Goal: Information Seeking & Learning: Understand process/instructions

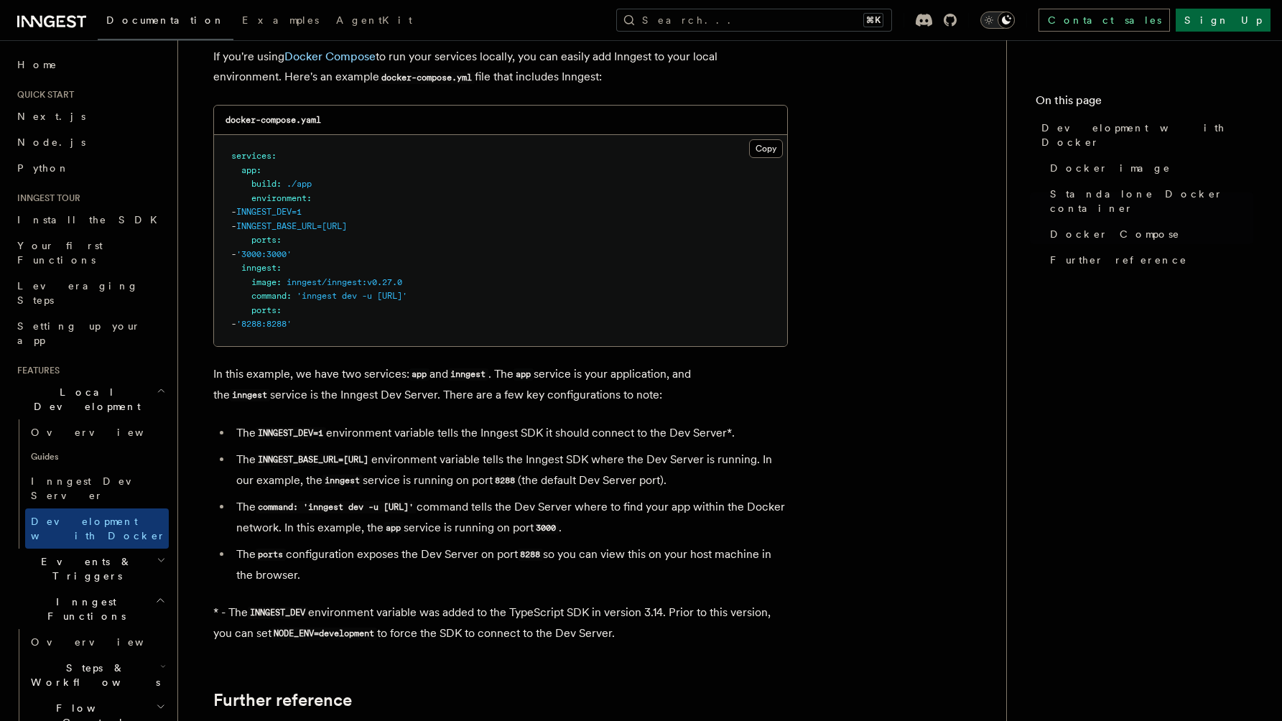
scroll to position [960, 0]
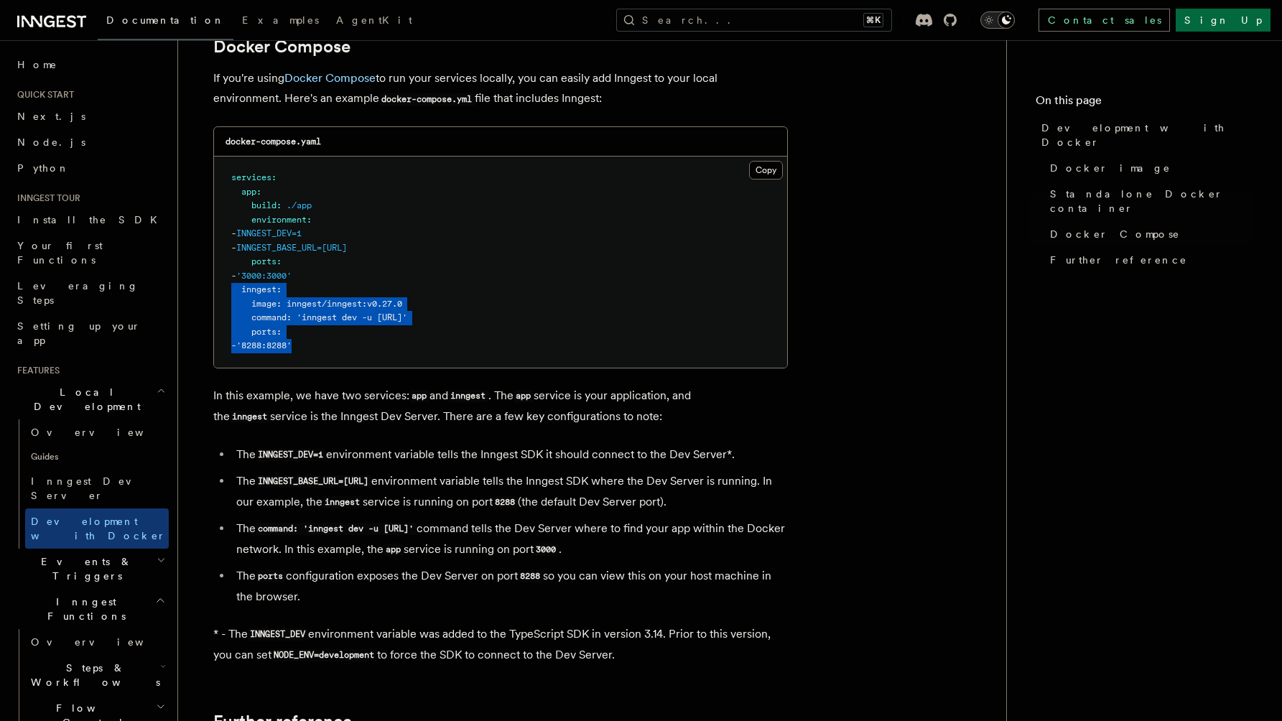
drag, startPoint x: 343, startPoint y: 352, endPoint x: 214, endPoint y: 297, distance: 140.7
click at [214, 296] on pre "services : app : build : ./app environment : - INNGEST_DEV=1 - INNGEST_BASE_URL…" at bounding box center [500, 262] width 573 height 211
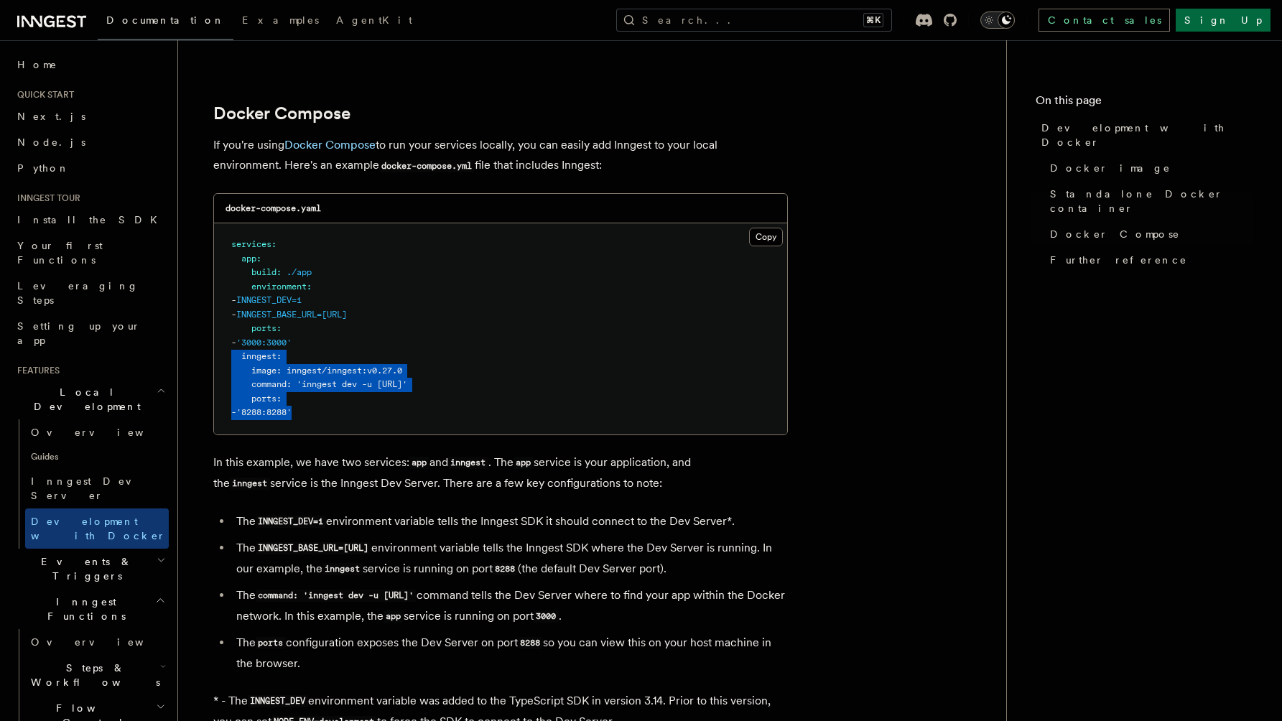
scroll to position [892, 0]
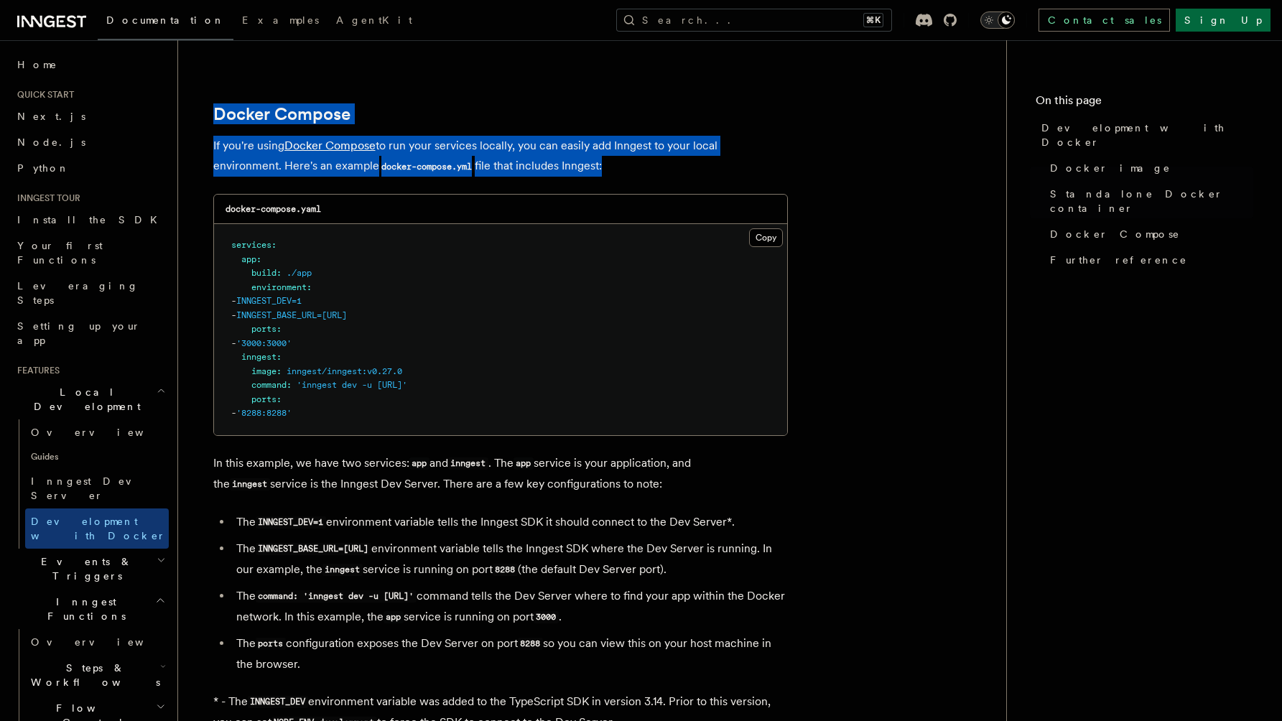
drag, startPoint x: 303, startPoint y: 69, endPoint x: 308, endPoint y: 183, distance: 114.3
click at [308, 183] on article "Features Local Development Development with Docker Inngest provides a Docker im…" at bounding box center [592, 194] width 782 height 2047
click at [321, 283] on pre "services : app : build : ./app environment : - INNGEST_DEV=1 - INNGEST_BASE_URL…" at bounding box center [500, 329] width 573 height 211
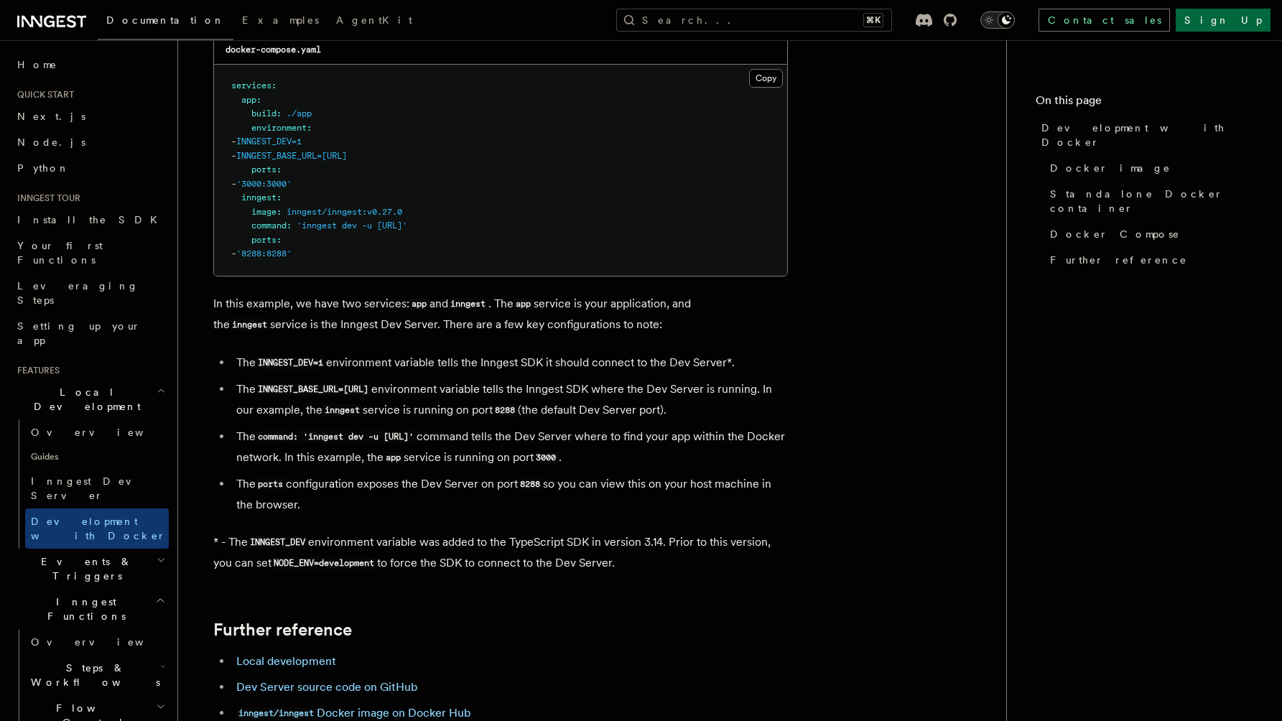
scroll to position [1055, 0]
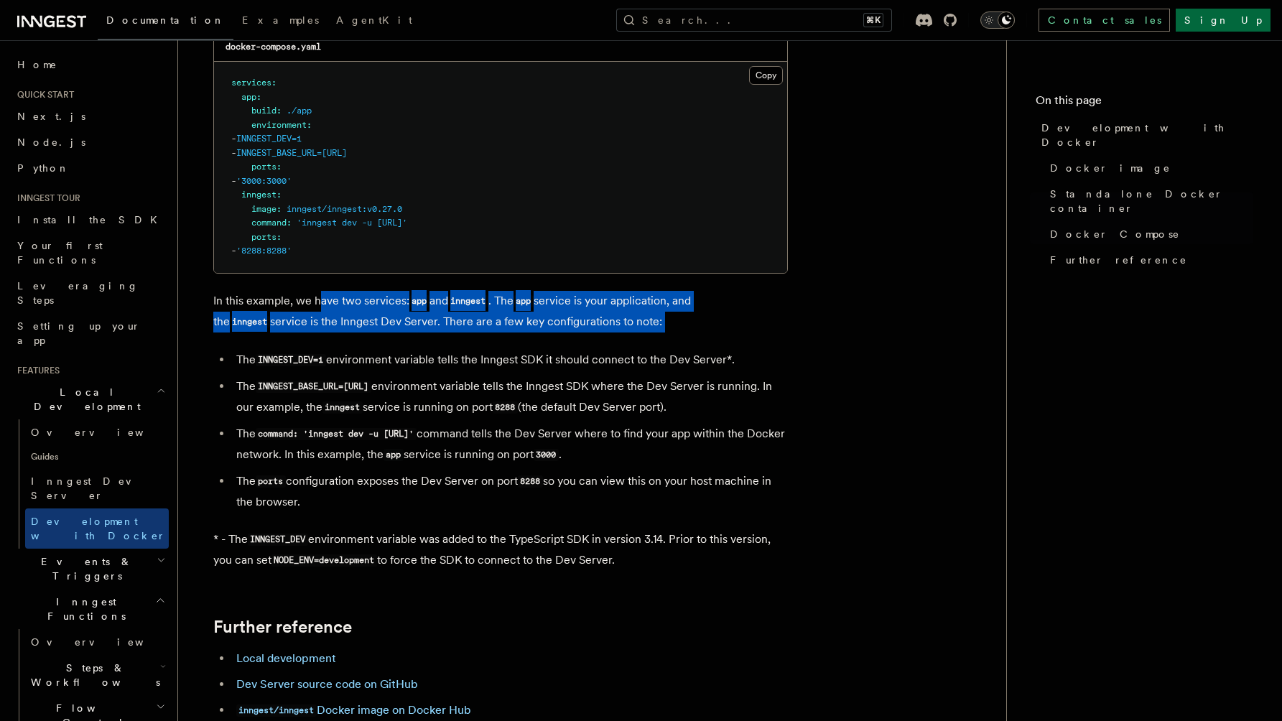
drag, startPoint x: 321, startPoint y: 301, endPoint x: 320, endPoint y: 345, distance: 43.9
click at [320, 345] on article "Features Local Development Development with Docker Inngest provides a Docker im…" at bounding box center [592, 32] width 782 height 2047
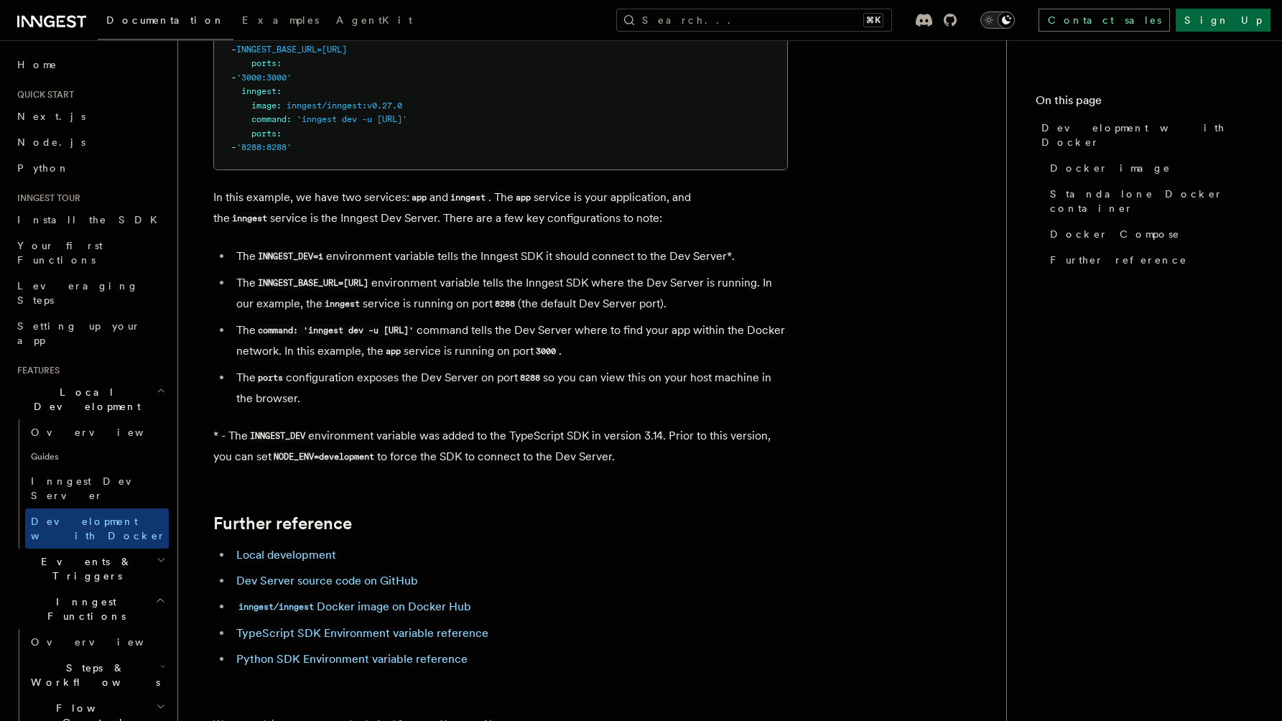
scroll to position [1161, 0]
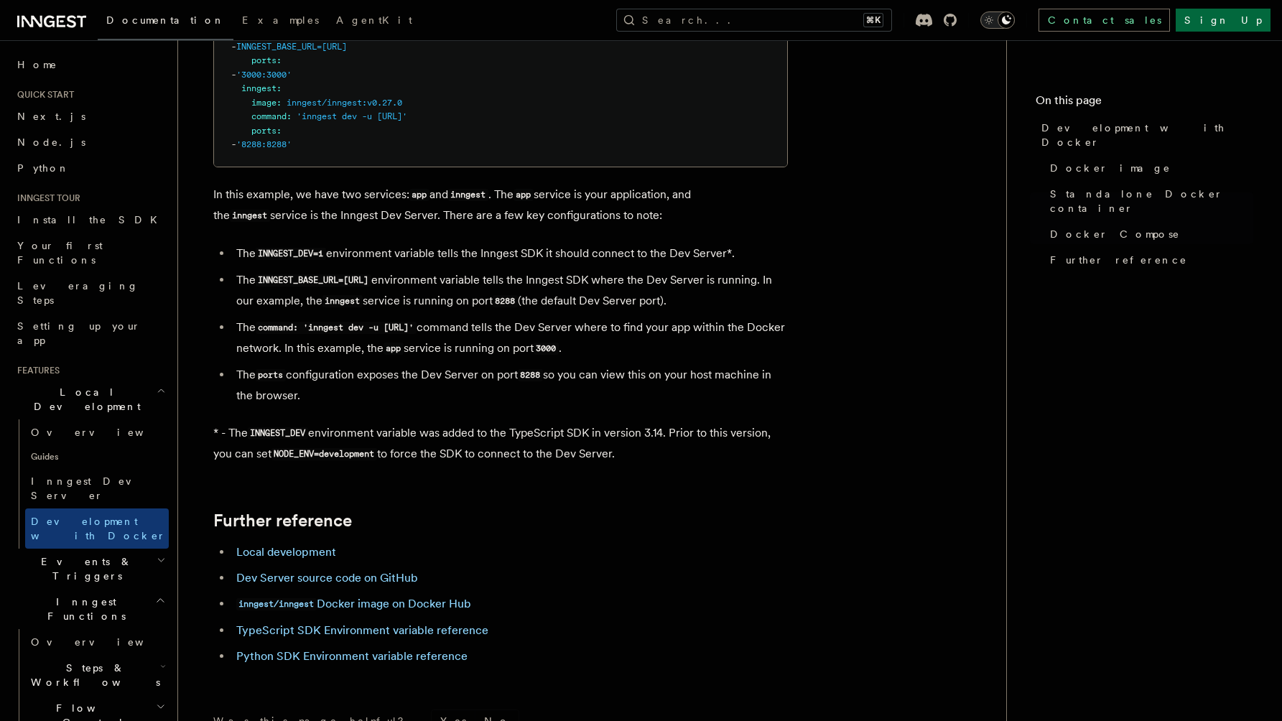
drag, startPoint x: 327, startPoint y: 241, endPoint x: 327, endPoint y: 401, distance: 160.2
click at [327, 401] on li "The ports configuration exposes the Dev Server on port 8288 so you can view thi…" at bounding box center [510, 385] width 556 height 41
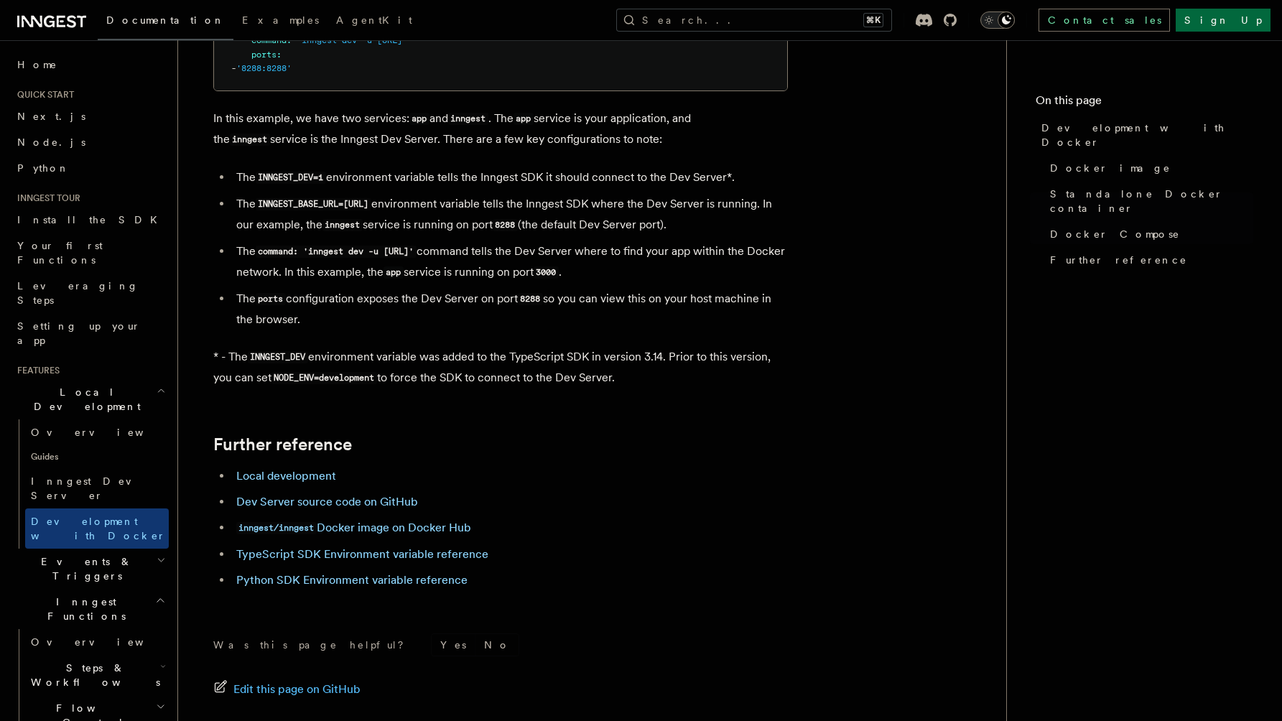
scroll to position [1239, 0]
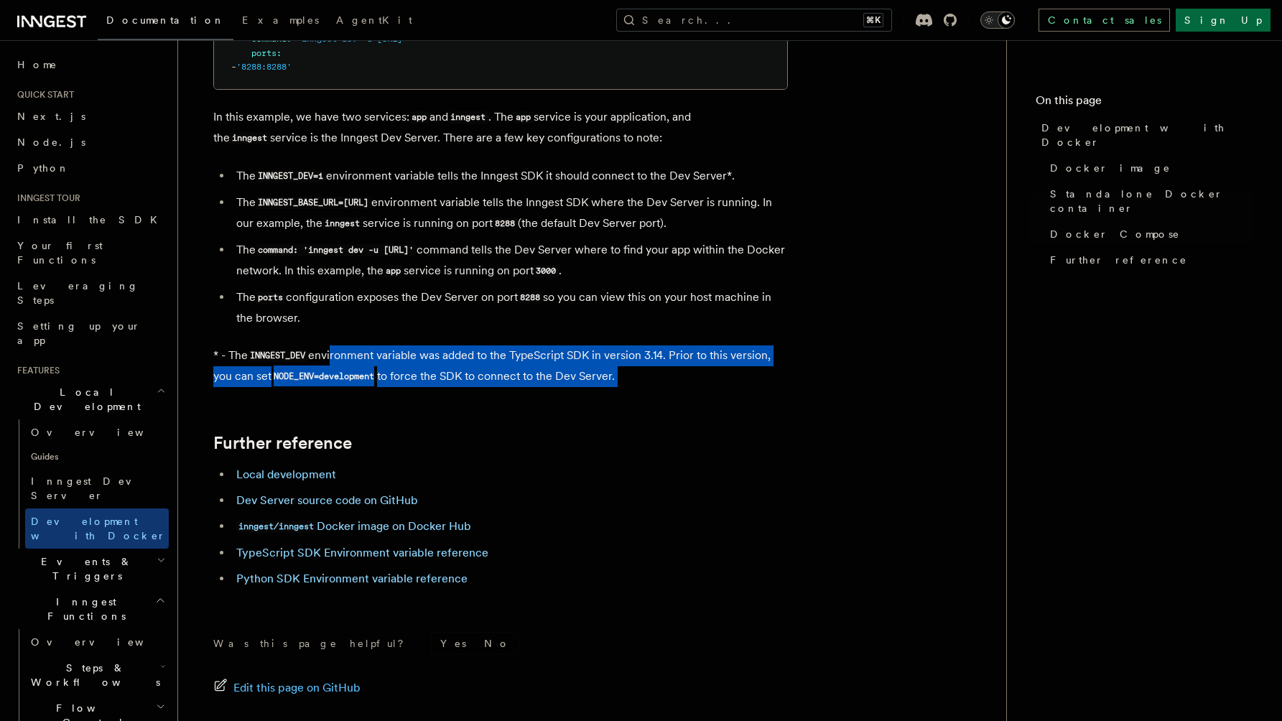
drag, startPoint x: 332, startPoint y: 359, endPoint x: 332, endPoint y: 394, distance: 35.9
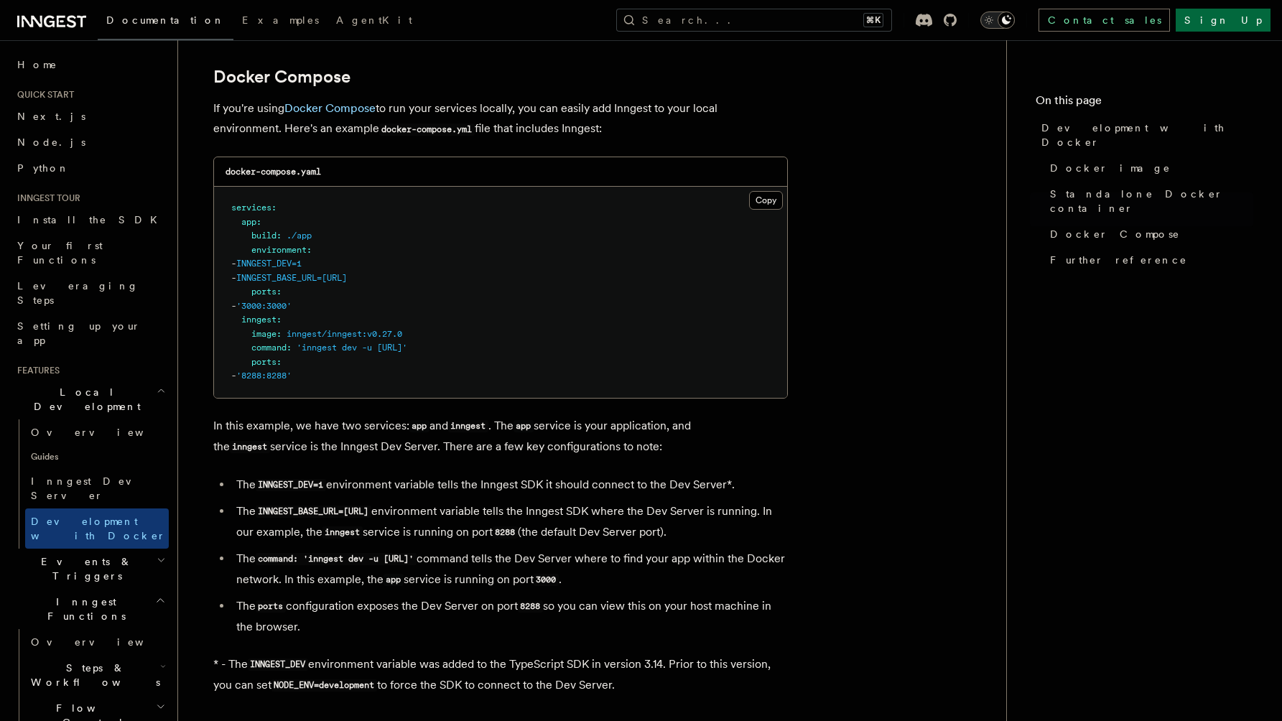
scroll to position [928, 0]
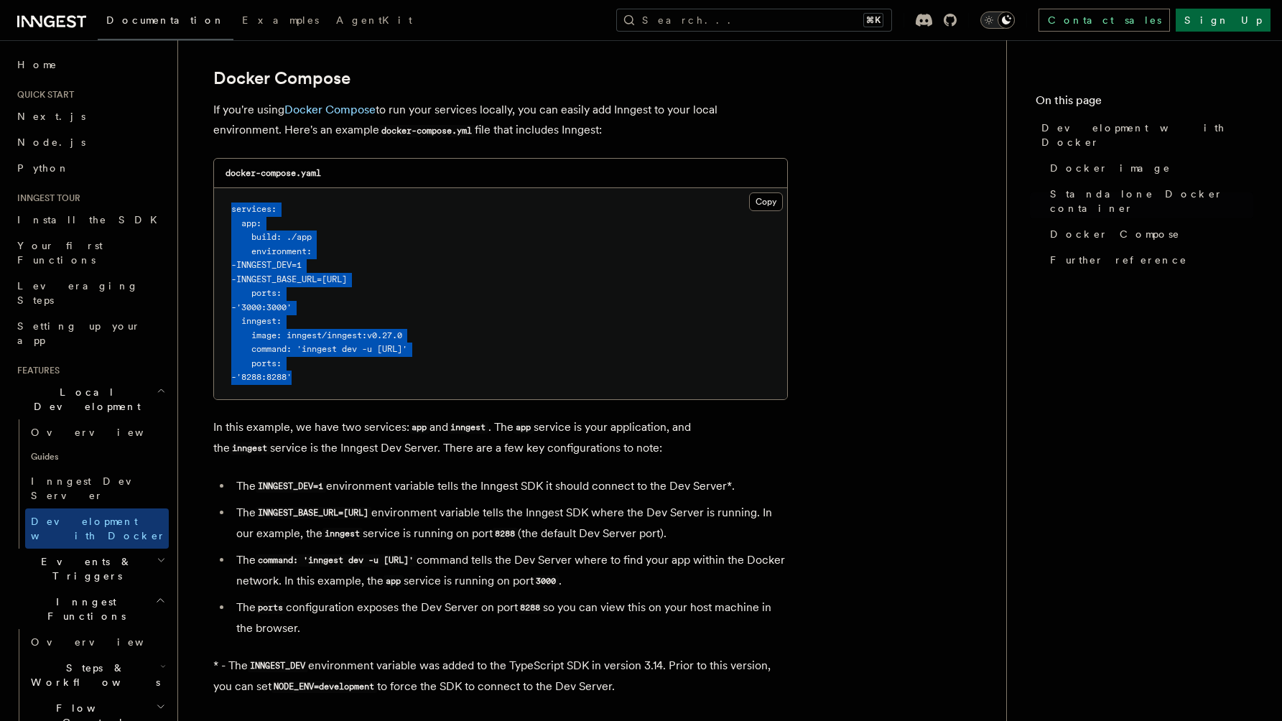
drag, startPoint x: 363, startPoint y: 393, endPoint x: 364, endPoint y: 194, distance: 199.0
click at [364, 194] on pre "services : app : build : ./app environment : - INNGEST_DEV=1 - INNGEST_BASE_URL…" at bounding box center [500, 293] width 573 height 211
drag, startPoint x: 364, startPoint y: 194, endPoint x: 362, endPoint y: 380, distance: 186.1
click at [362, 380] on pre "services : app : build : ./app environment : - INNGEST_DEV=1 - INNGEST_BASE_URL…" at bounding box center [500, 293] width 573 height 211
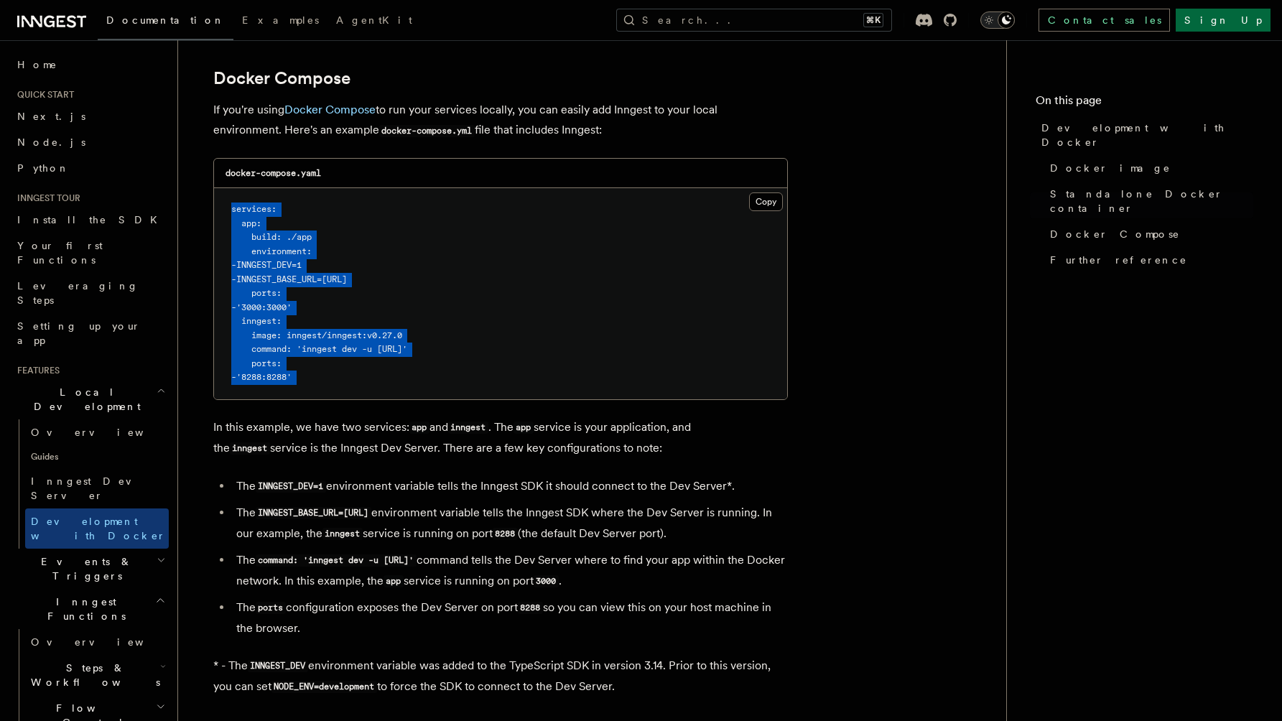
click at [362, 380] on pre "services : app : build : ./app environment : - INNGEST_DEV=1 - INNGEST_BASE_URL…" at bounding box center [500, 293] width 573 height 211
drag, startPoint x: 364, startPoint y: 388, endPoint x: 362, endPoint y: 200, distance: 187.5
click at [362, 200] on pre "services : app : build : ./app environment : - INNGEST_DEV=1 - INNGEST_BASE_URL…" at bounding box center [500, 293] width 573 height 211
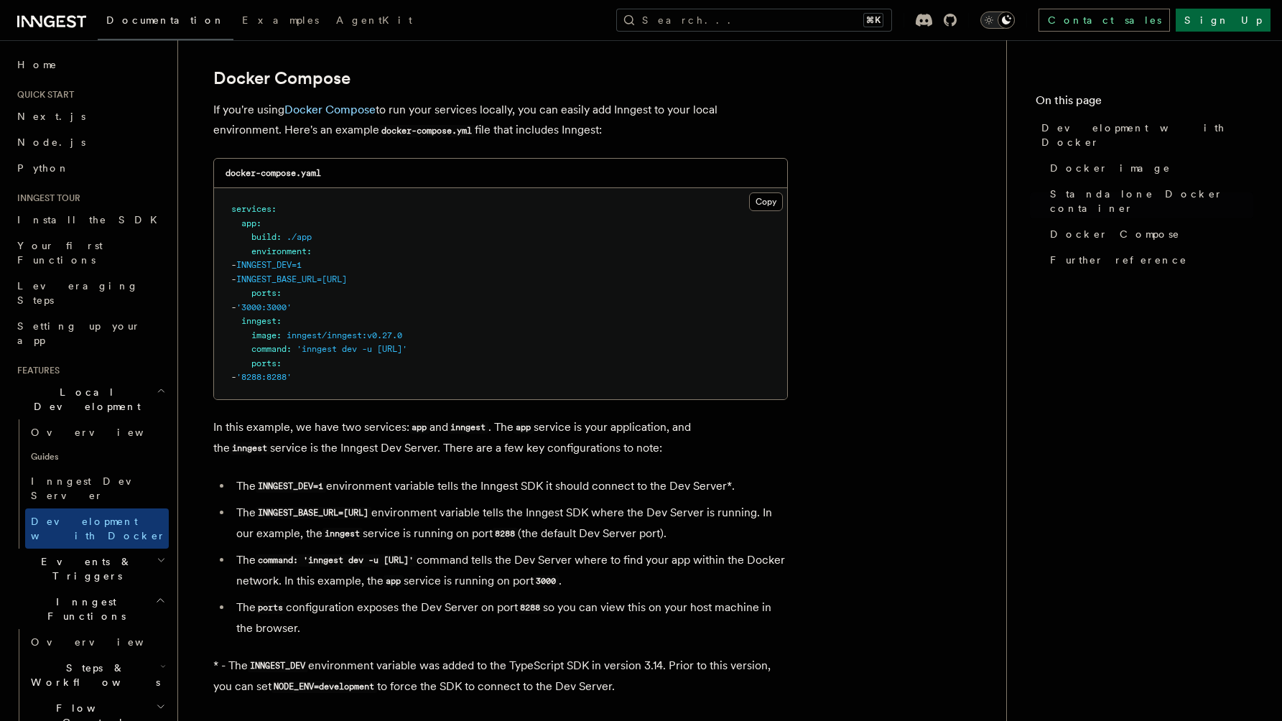
click at [432, 433] on p "In this example, we have two services: app and inngest . The app service is you…" at bounding box center [500, 438] width 575 height 42
drag, startPoint x: 432, startPoint y: 433, endPoint x: 431, endPoint y: 568, distance: 135.1
click at [431, 568] on article "Features Local Development Development with Docker Inngest provides a Docker im…" at bounding box center [592, 158] width 782 height 2047
click at [449, 624] on li "The ports configuration exposes the Dev Server on port 8288 so you can view thi…" at bounding box center [510, 618] width 556 height 41
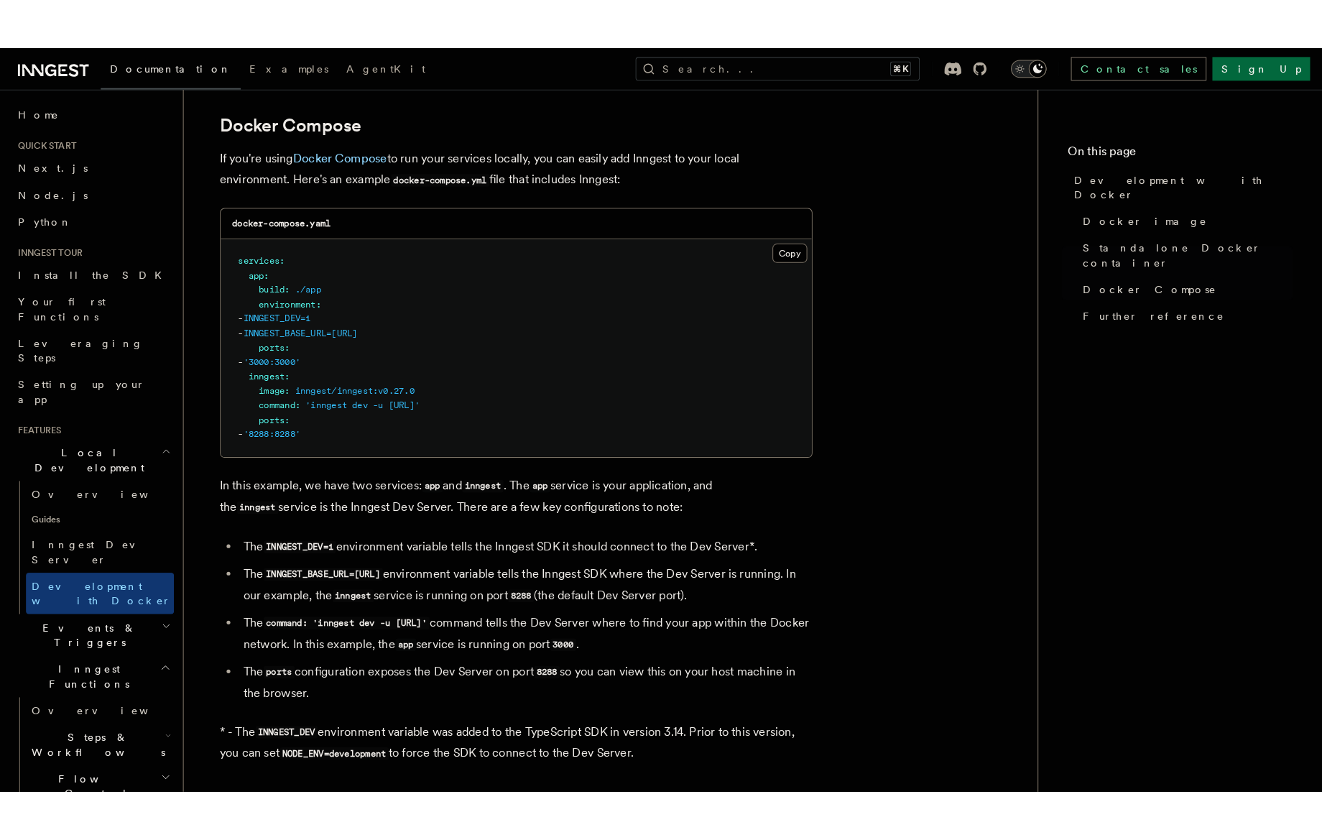
scroll to position [925, 0]
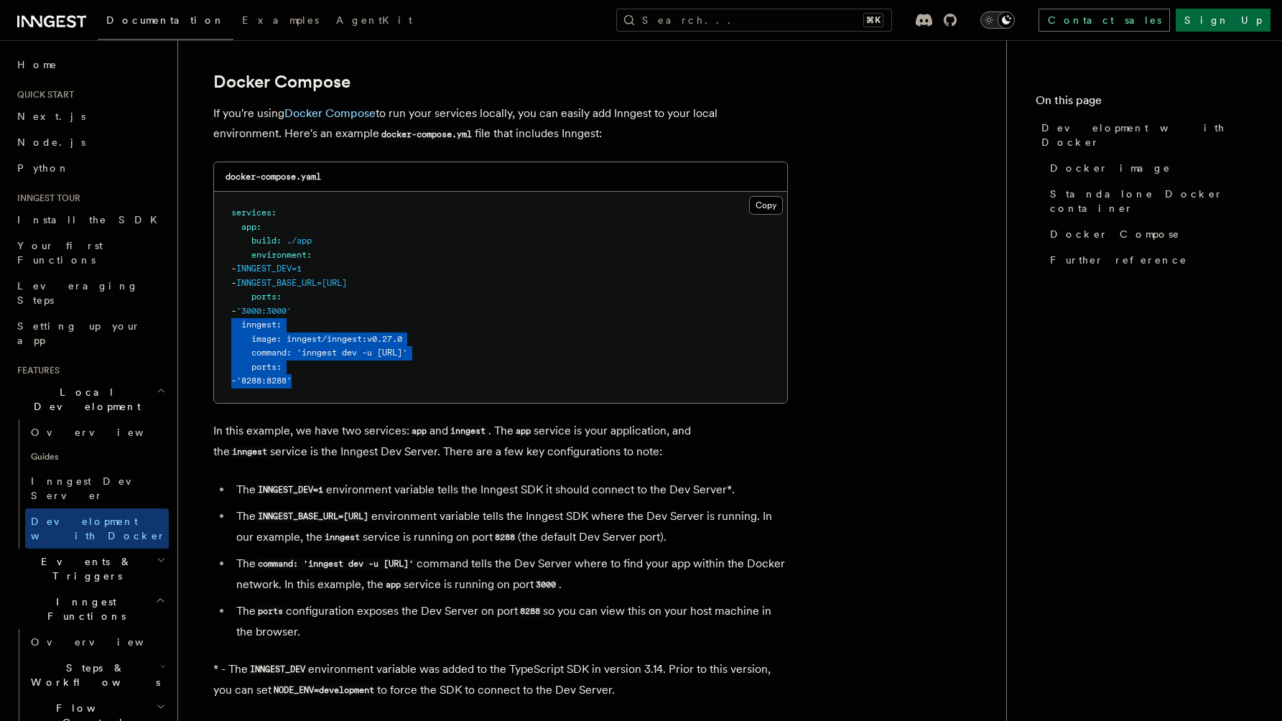
drag, startPoint x: 361, startPoint y: 387, endPoint x: 214, endPoint y: 325, distance: 159.1
click at [214, 325] on pre "services : app : build : ./app environment : - INNGEST_DEV=1 - INNGEST_BASE_URL…" at bounding box center [500, 297] width 573 height 211
copy code "inngest : image : inngest/inngest:v0.27.0 command : 'inngest dev -u [URL]' port…"
drag, startPoint x: 481, startPoint y: 281, endPoint x: 209, endPoint y: 273, distance: 272.4
click at [209, 273] on article "Features Local Development Development with Docker Inngest provides a Docker im…" at bounding box center [592, 162] width 782 height 2047
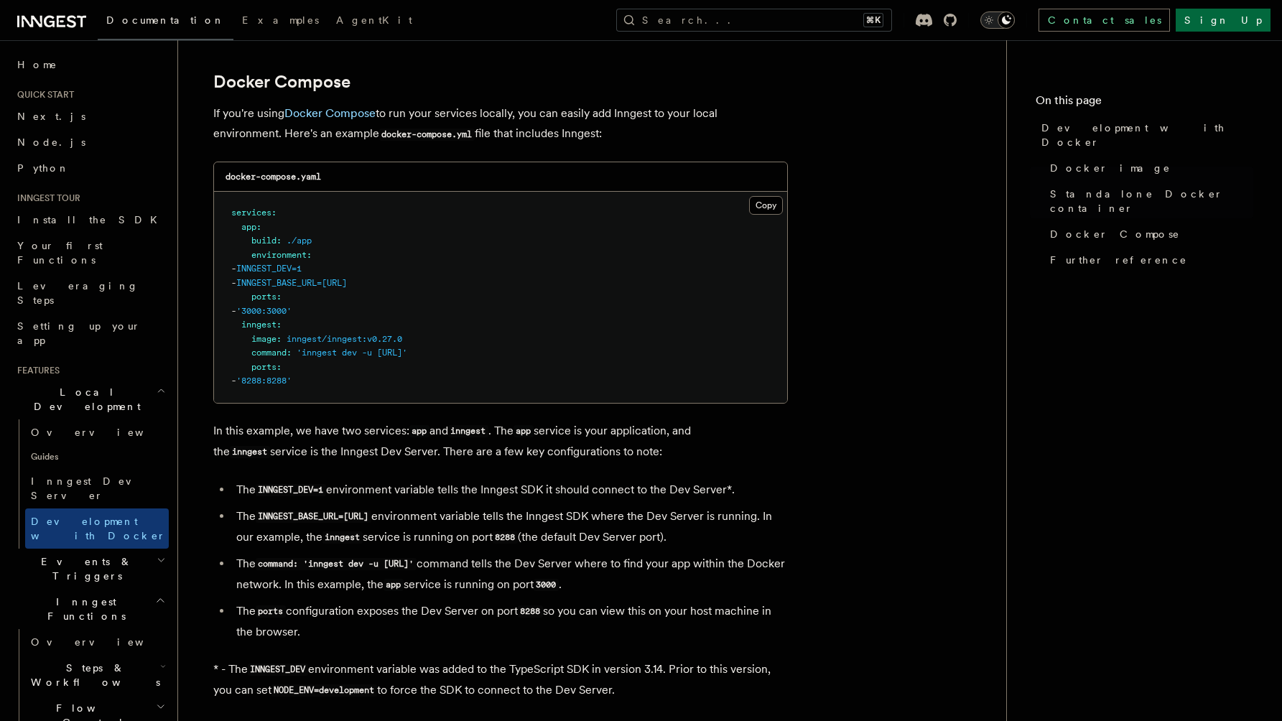
click at [382, 280] on pre "services : app : build : ./app environment : - INNGEST_DEV=1 - INNGEST_BASE_URL…" at bounding box center [500, 297] width 573 height 211
drag, startPoint x: 273, startPoint y: 272, endPoint x: 367, endPoint y: 272, distance: 94.1
click at [367, 272] on pre "services : app : build : ./app environment : - INNGEST_DEV=1 - INNGEST_BASE_URL…" at bounding box center [500, 297] width 573 height 211
copy span "INNGEST_DEV=1"
drag, startPoint x: 491, startPoint y: 284, endPoint x: 272, endPoint y: 287, distance: 219.9
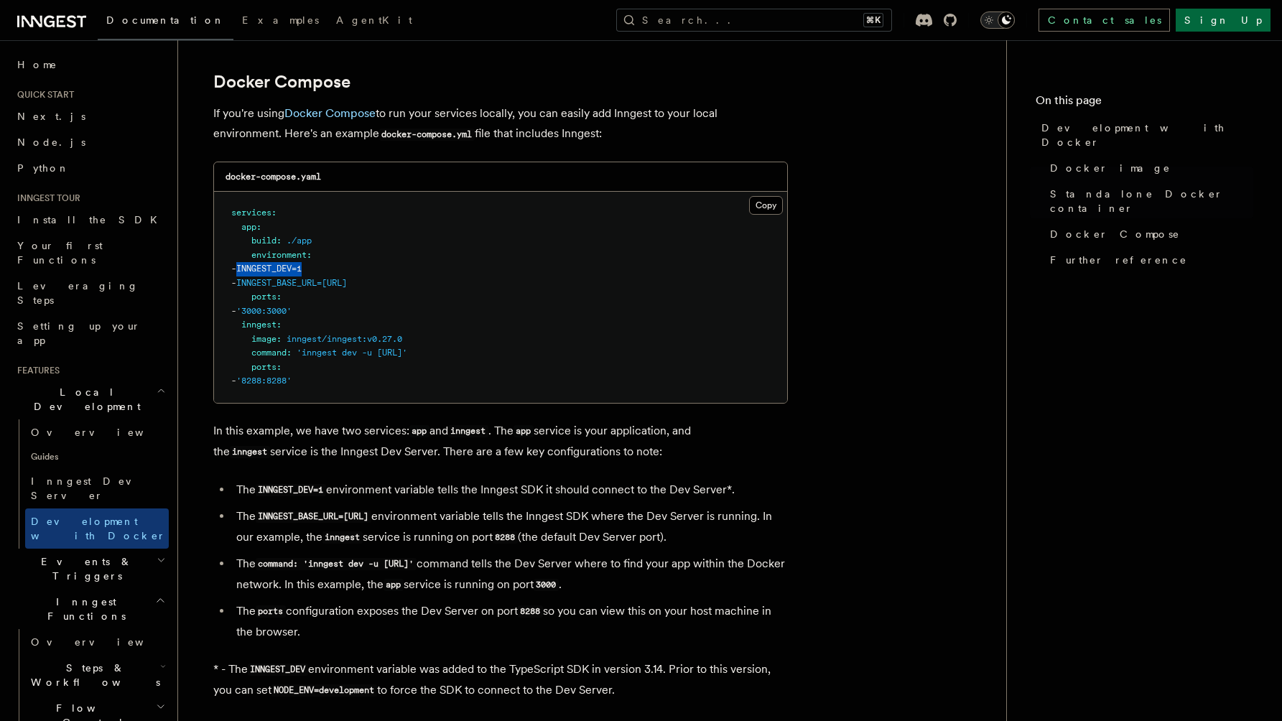
click at [272, 287] on pre "services : app : build : ./app environment : - INNGEST_DEV=1 - INNGEST_BASE_URL…" at bounding box center [500, 297] width 573 height 211
copy span "INNGEST_BASE_URL=[URL]"
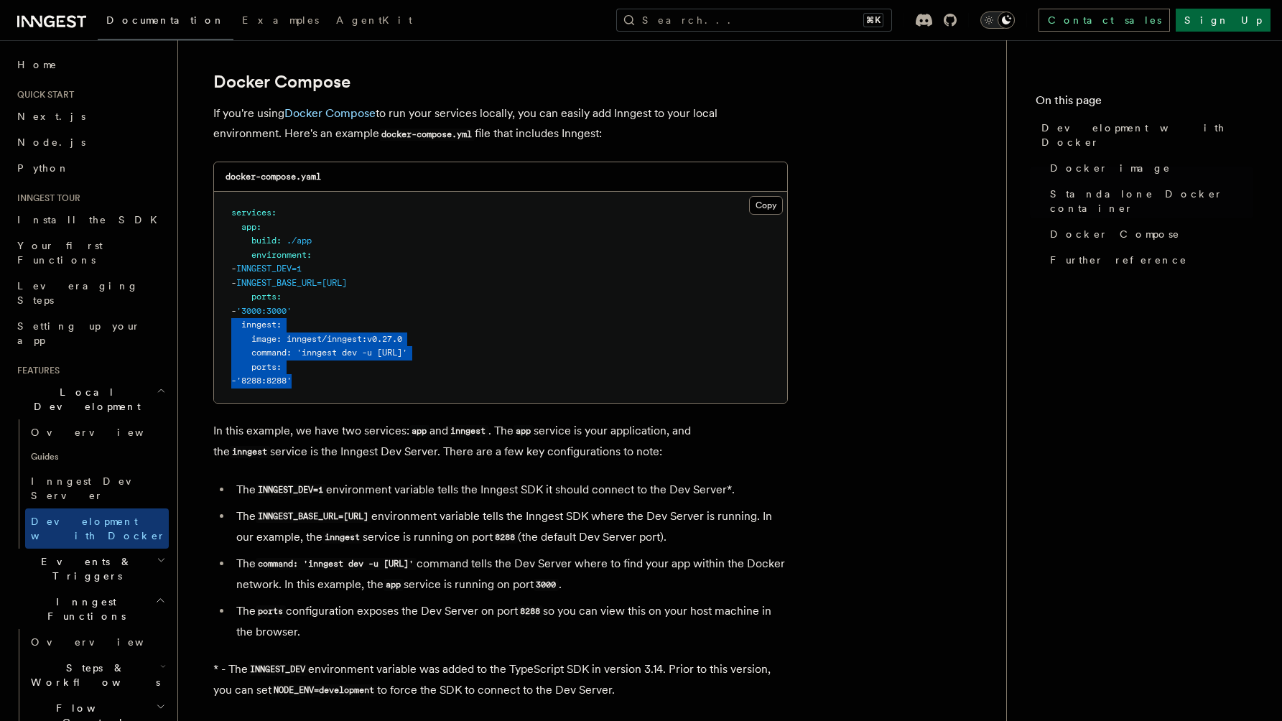
drag, startPoint x: 346, startPoint y: 384, endPoint x: 213, endPoint y: 332, distance: 142.2
click at [214, 332] on pre "services : app : build : ./app environment : - INNGEST_DEV=1 - INNGEST_BASE_URL…" at bounding box center [500, 297] width 573 height 211
copy code "inngest : image : inngest/inngest:v0.27.0 command : 'inngest dev -u [URL]' port…"
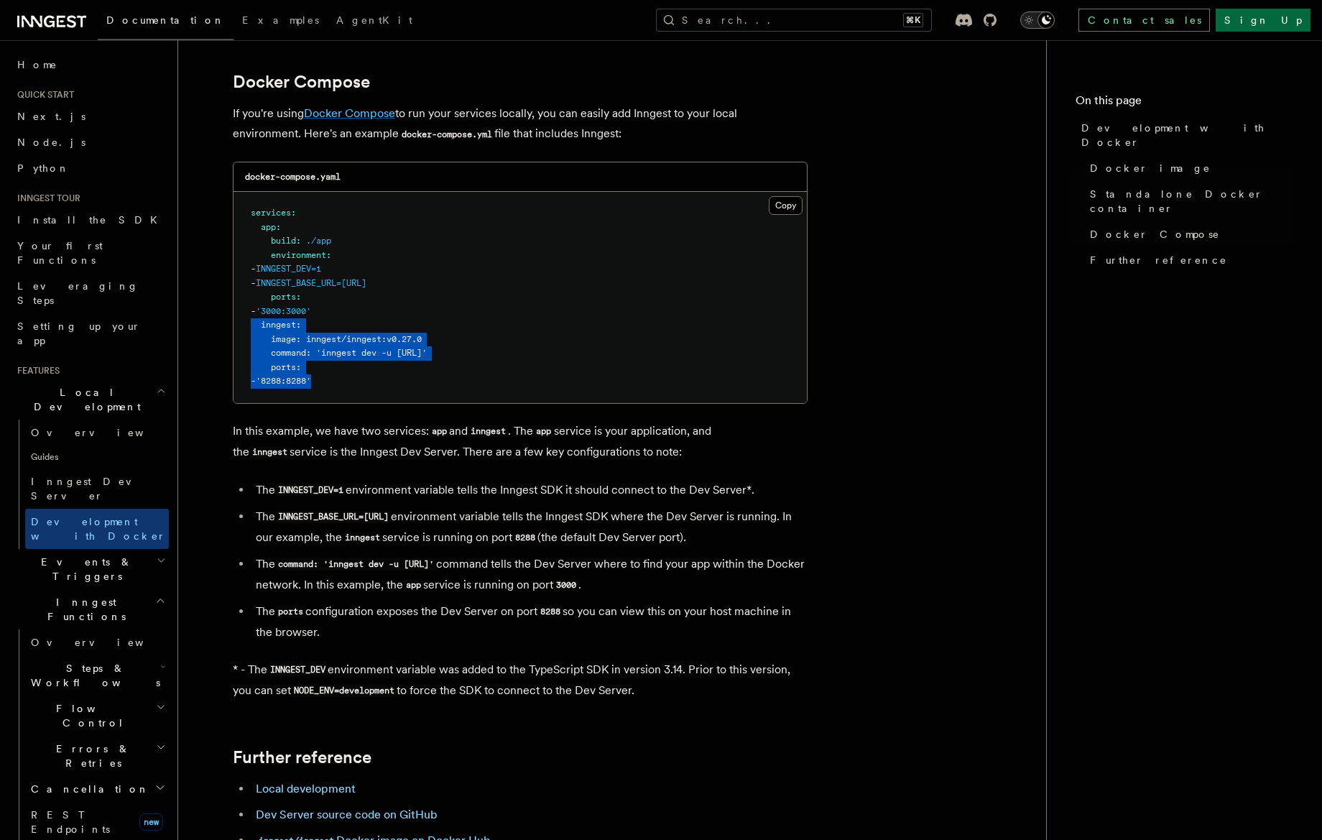
click at [374, 116] on link "Docker Compose" at bounding box center [349, 113] width 91 height 14
click at [365, 344] on span "inngest/inngest:v0.27.0" at bounding box center [364, 339] width 116 height 10
drag, startPoint x: 270, startPoint y: 343, endPoint x: 435, endPoint y: 342, distance: 164.5
click at [435, 342] on pre "services : app : build : ./app environment : - INNGEST_DEV=1 - INNGEST_BASE_URL…" at bounding box center [520, 297] width 573 height 211
